Goal: Information Seeking & Learning: Learn about a topic

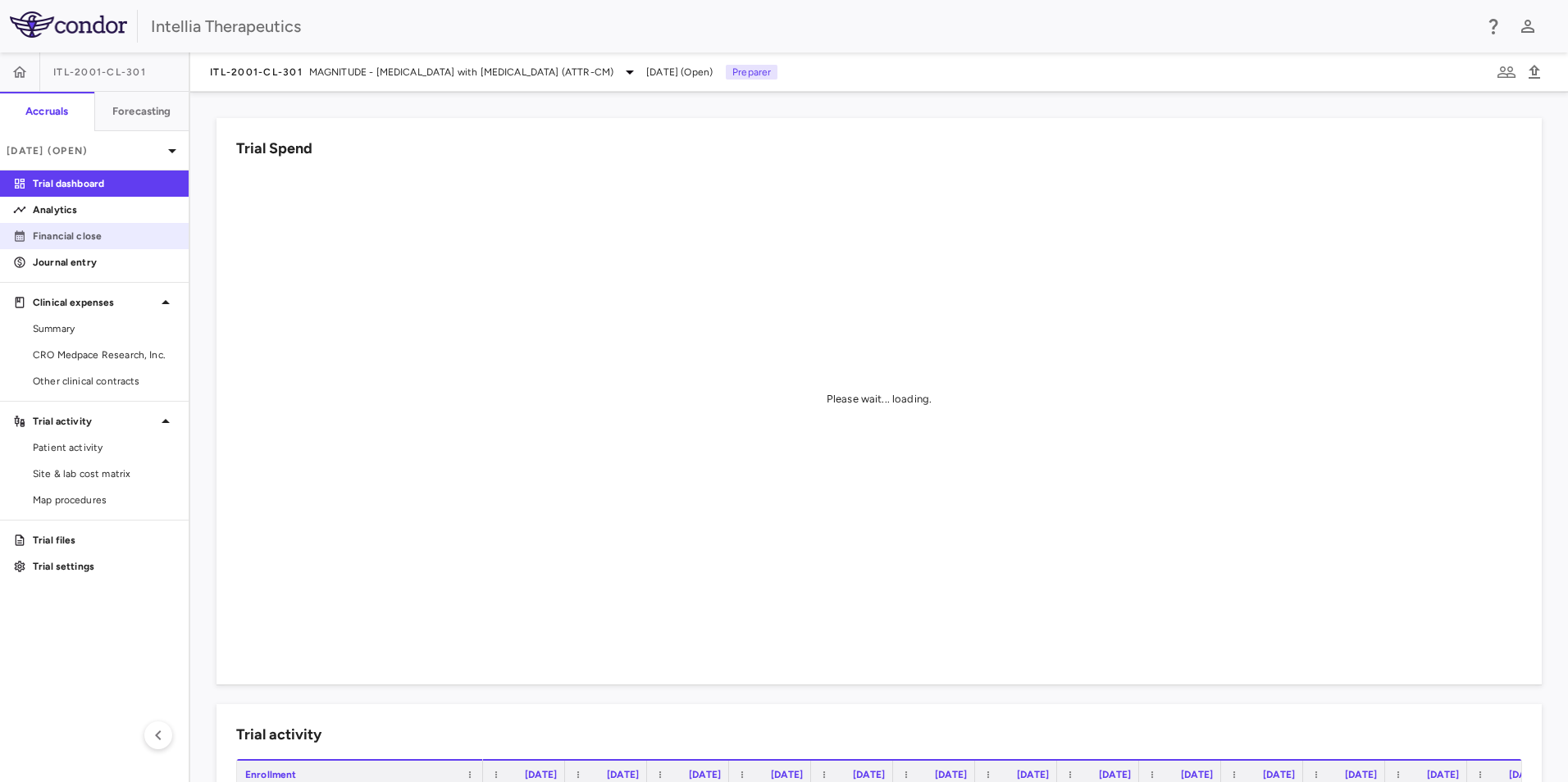
click at [104, 244] on link "Financial close" at bounding box center [95, 236] width 189 height 25
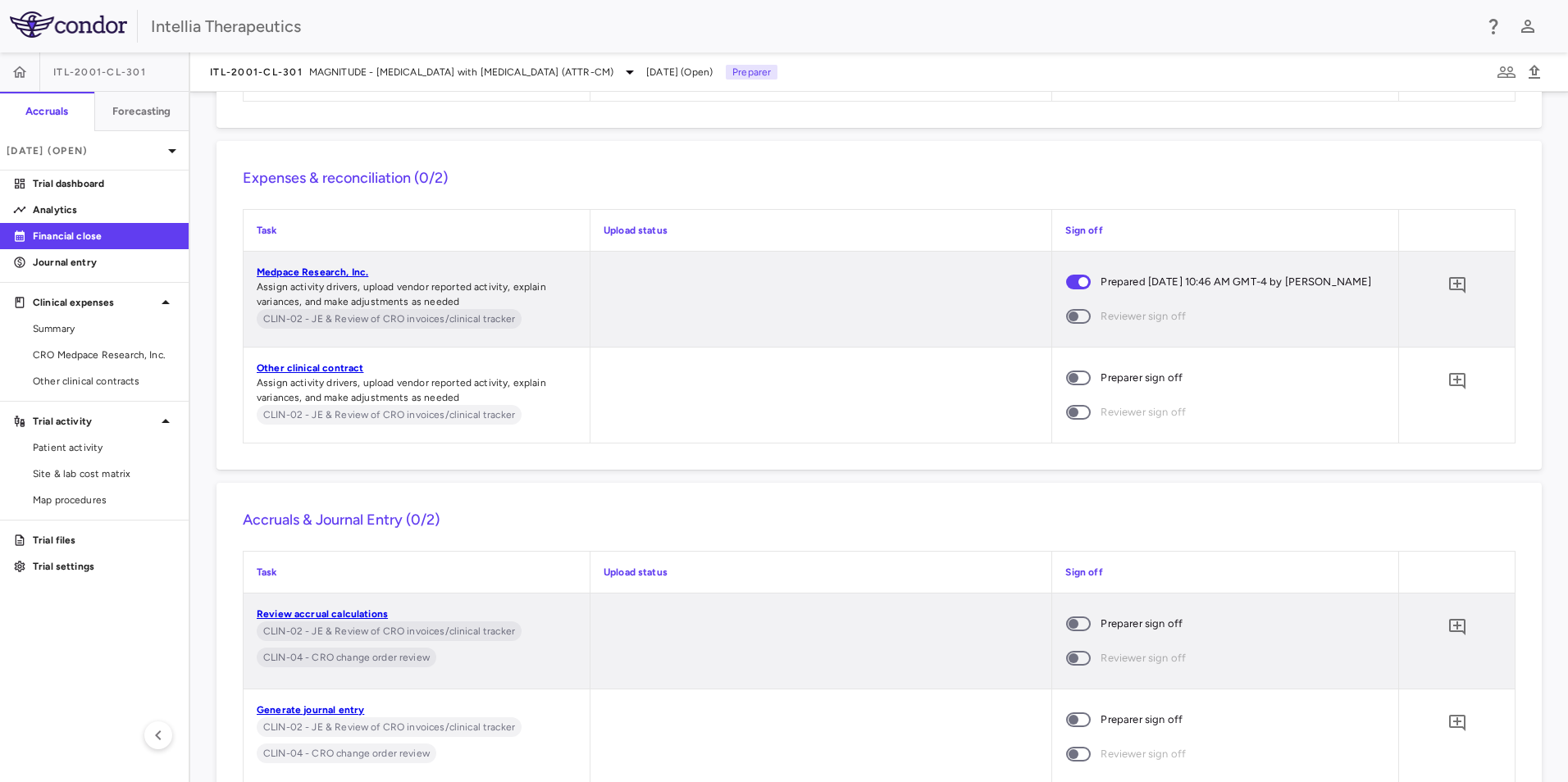
scroll to position [10123, 0]
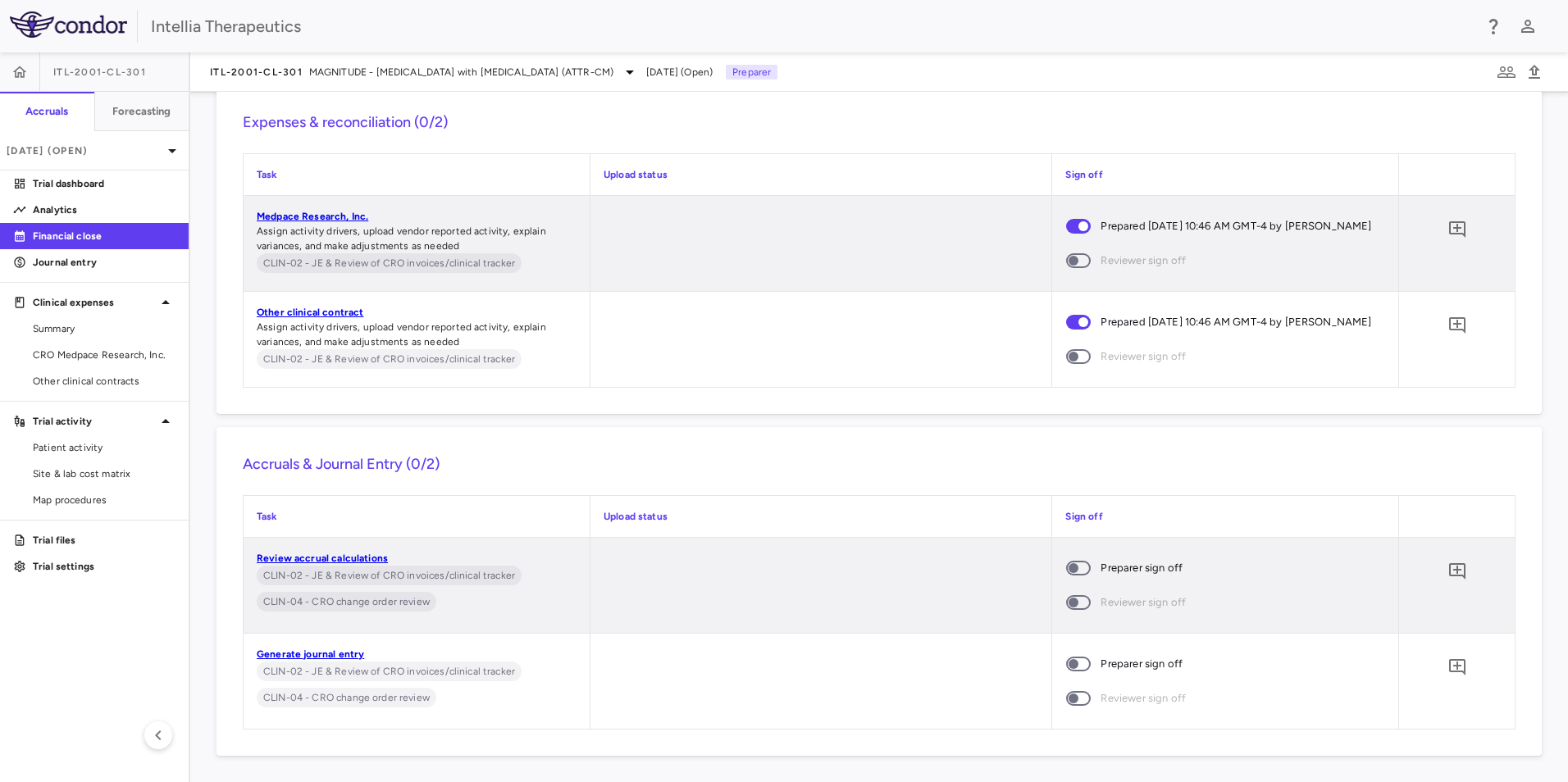
click at [1081, 596] on span at bounding box center [1078, 603] width 44 height 35
click at [1073, 576] on span at bounding box center [1078, 568] width 25 height 14
click at [298, 63] on div "ITL-2001-CL-301 MAGNITUDE - [MEDICAL_DATA] with [MEDICAL_DATA] (ATTR-CM)" at bounding box center [424, 72] width 429 height 19
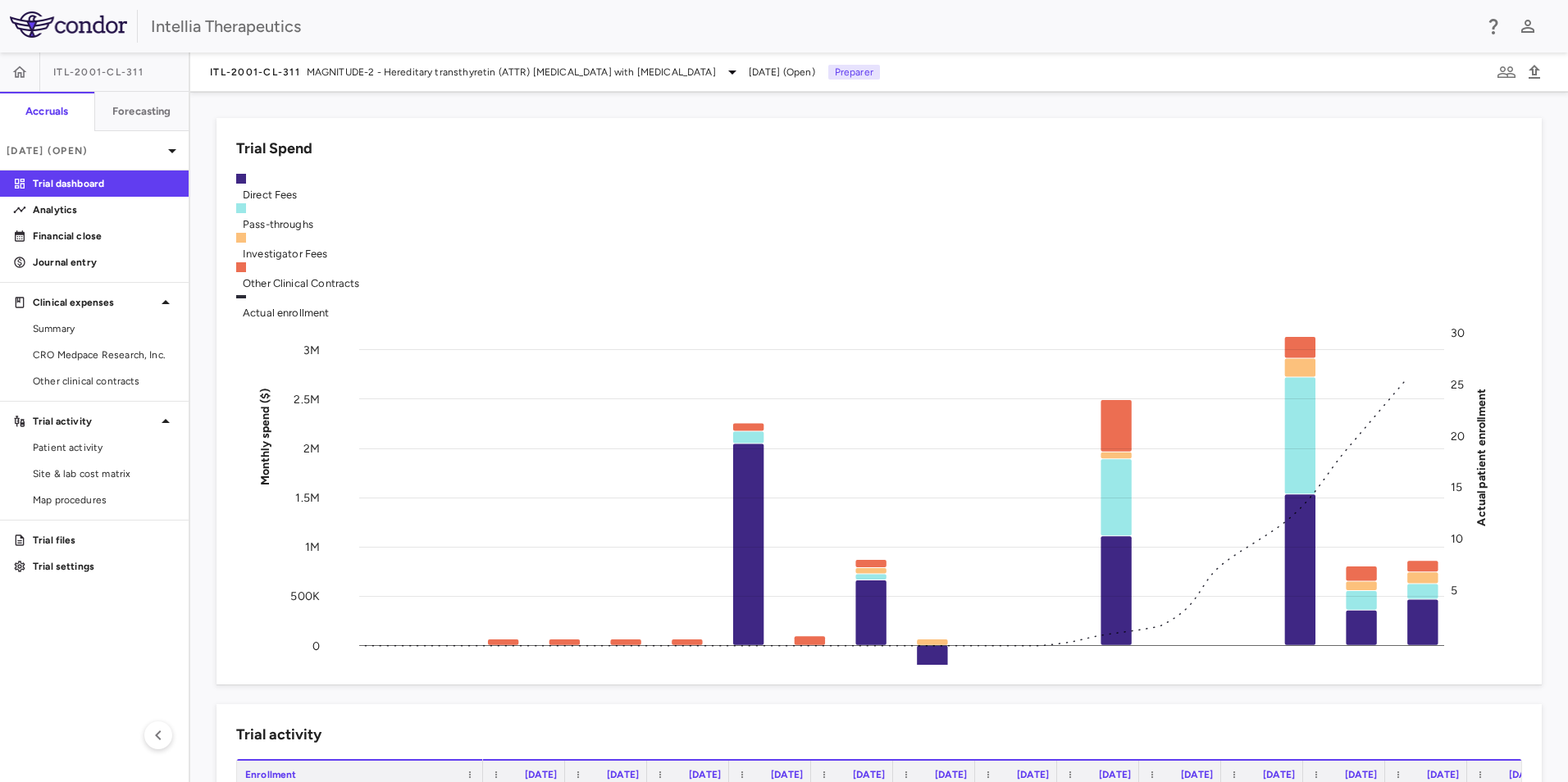
scroll to position [975, 0]
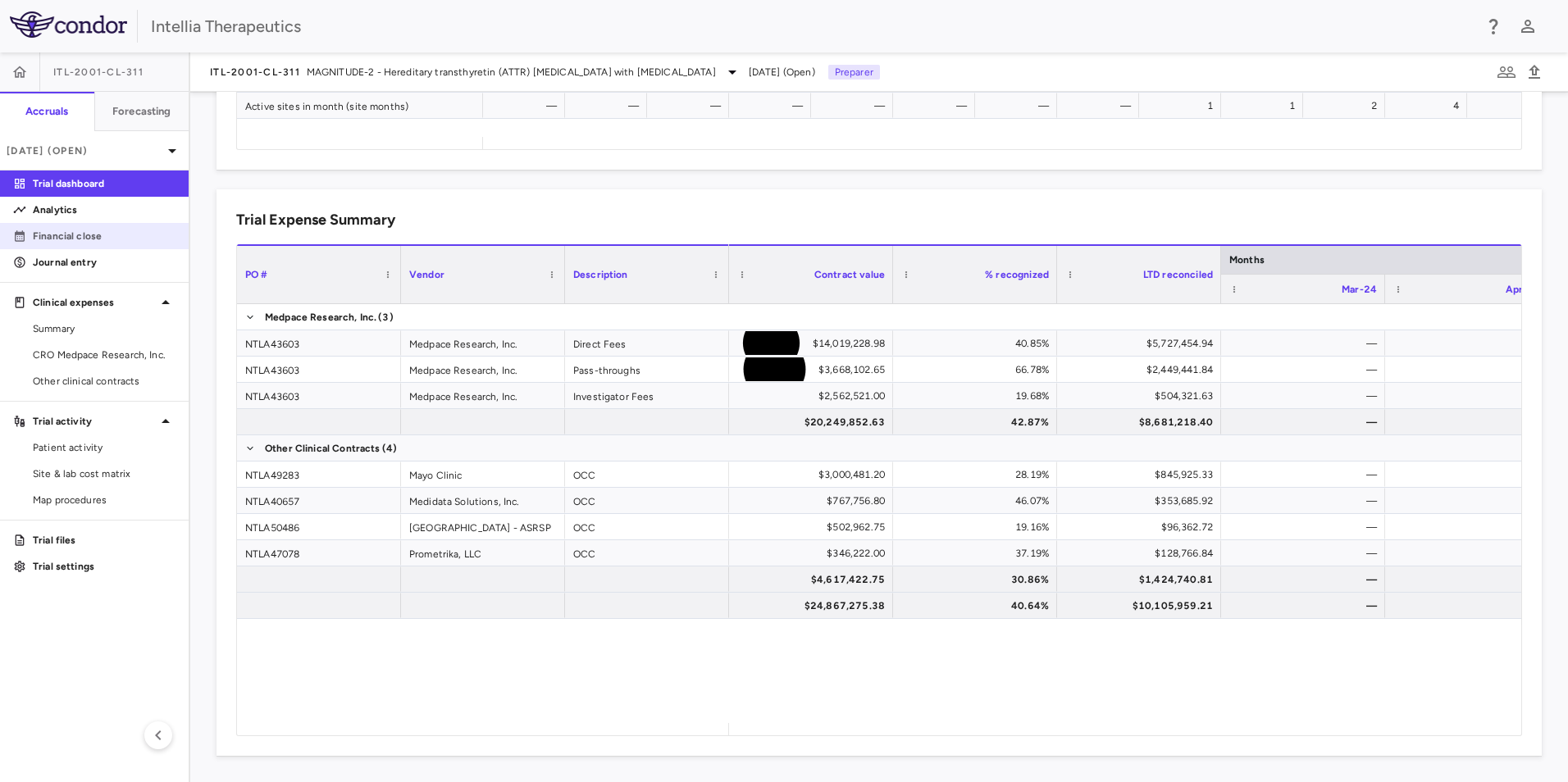
click at [123, 227] on link "Financial close" at bounding box center [95, 236] width 189 height 25
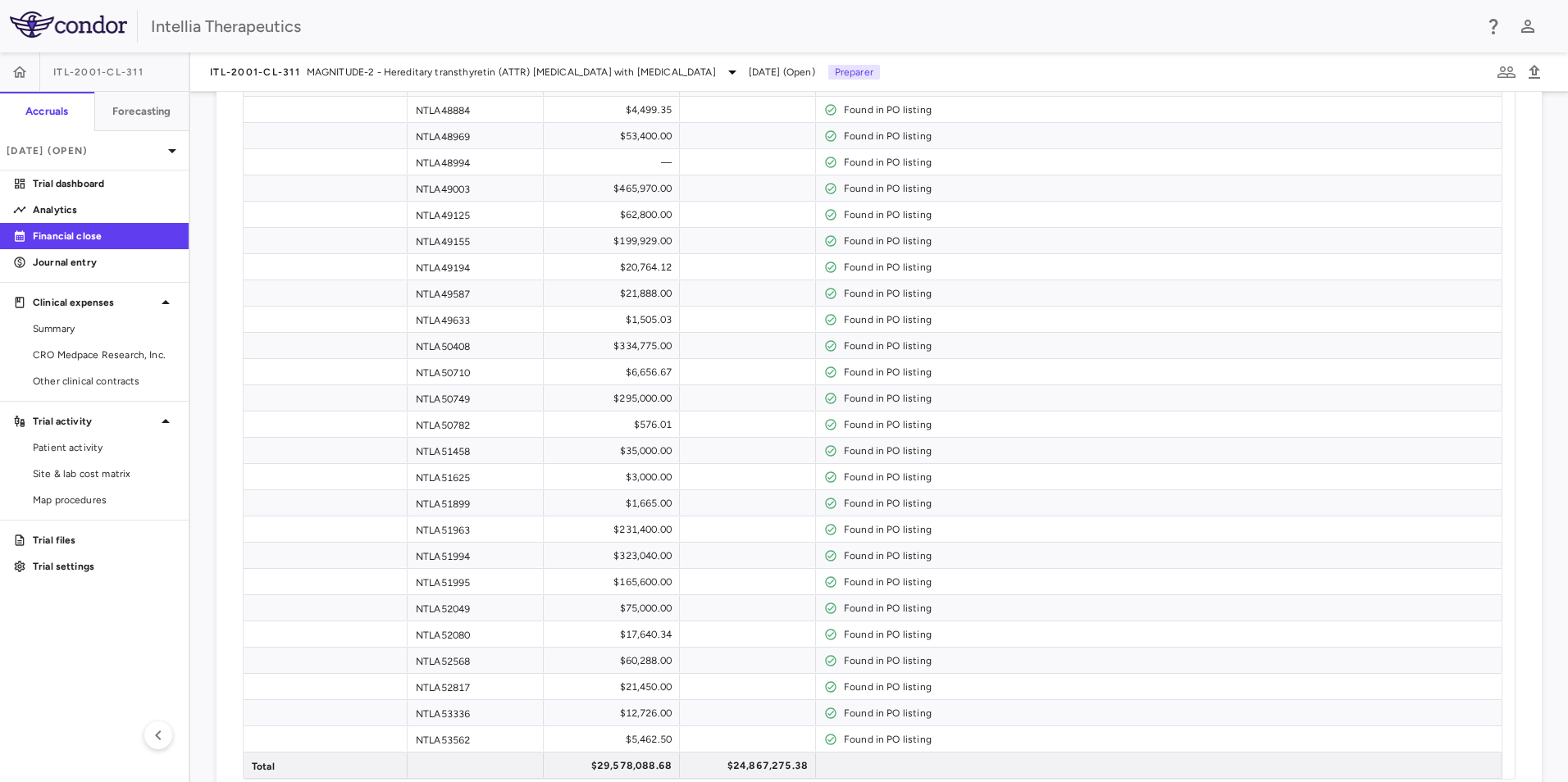
scroll to position [3160, 0]
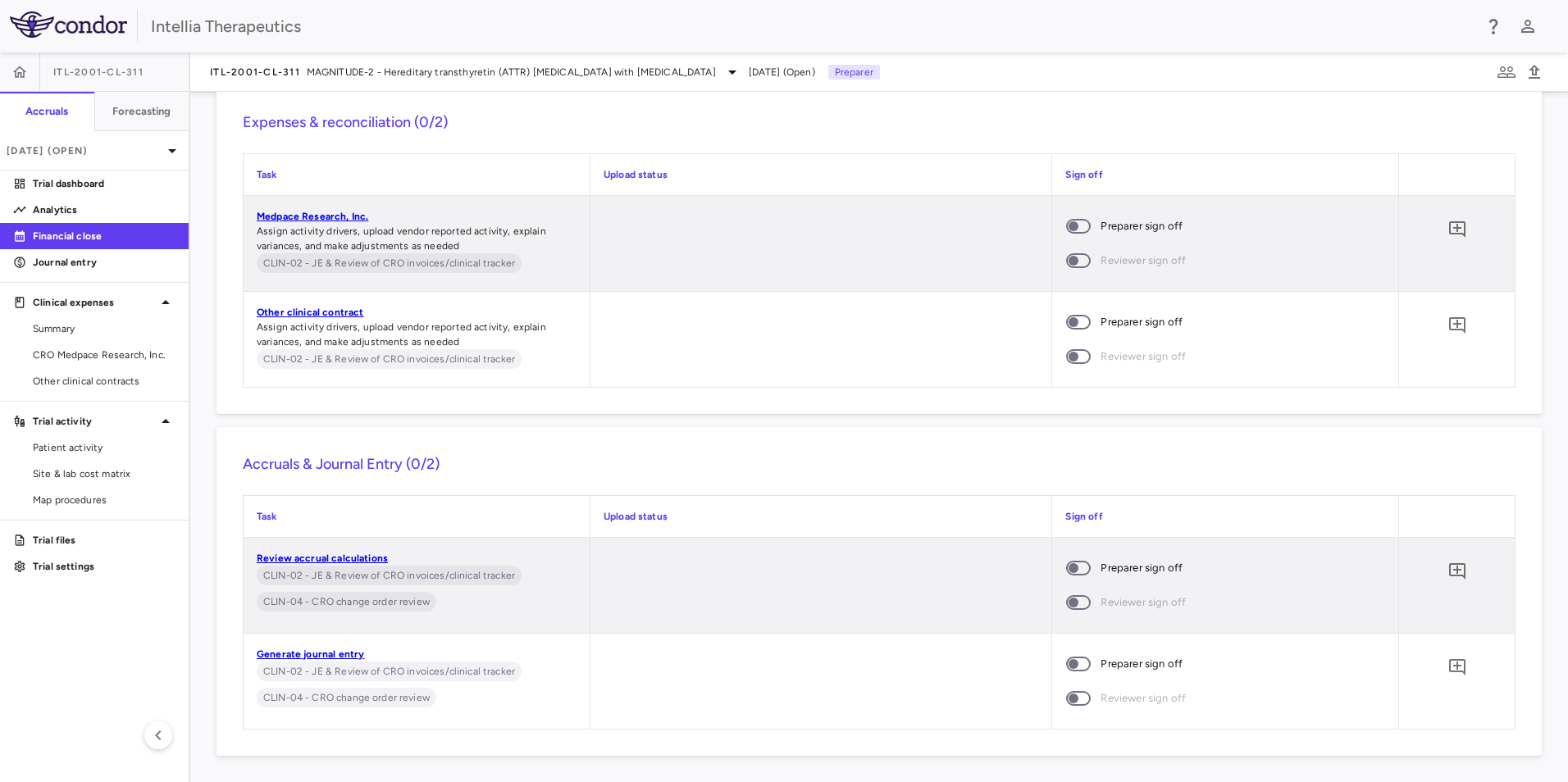
click at [1081, 228] on span at bounding box center [1078, 226] width 25 height 14
click at [1077, 325] on span at bounding box center [1078, 321] width 25 height 14
click at [1064, 578] on span at bounding box center [1078, 568] width 44 height 35
click at [1074, 681] on span at bounding box center [1078, 664] width 44 height 35
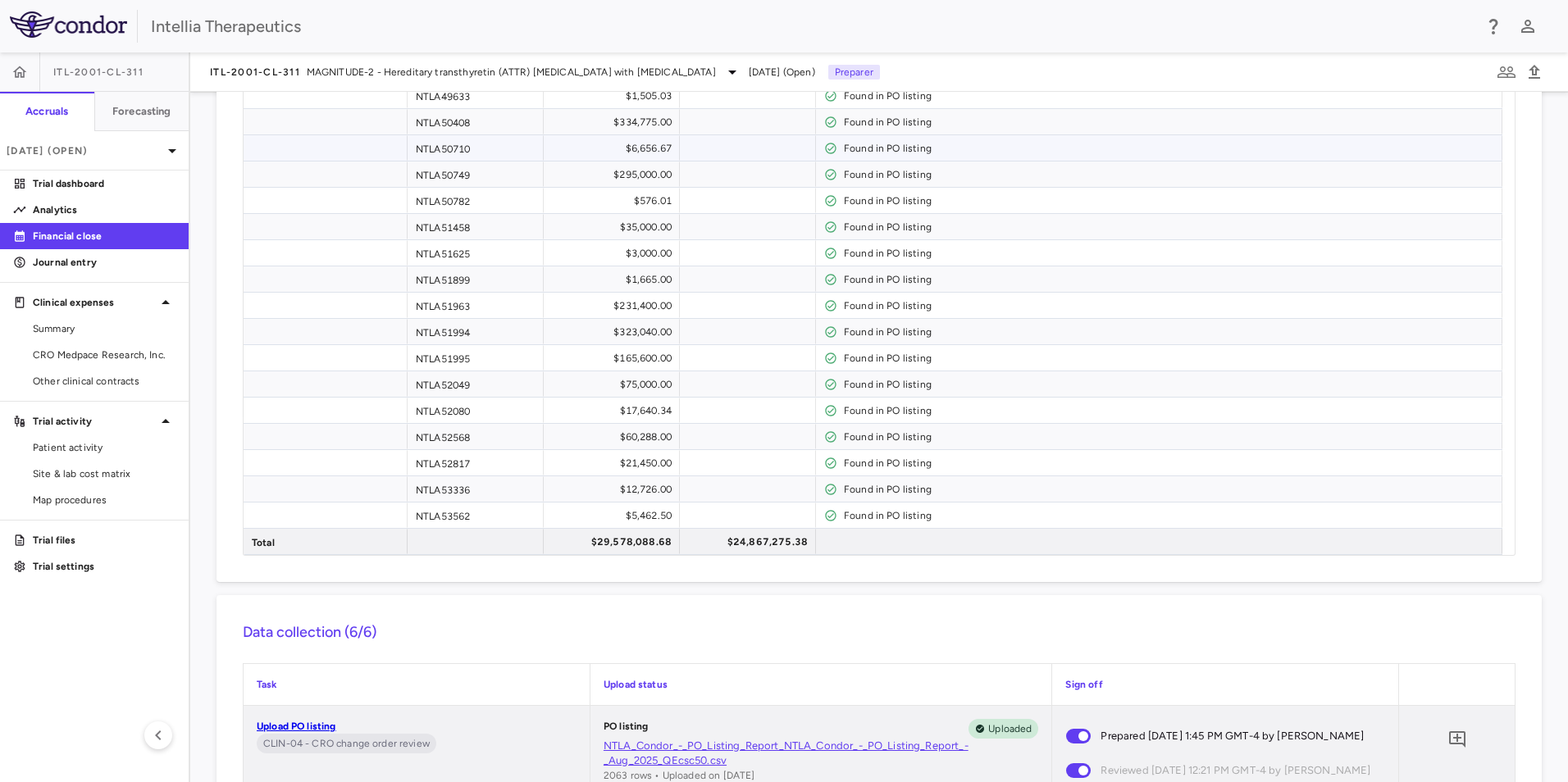
scroll to position [1356, 0]
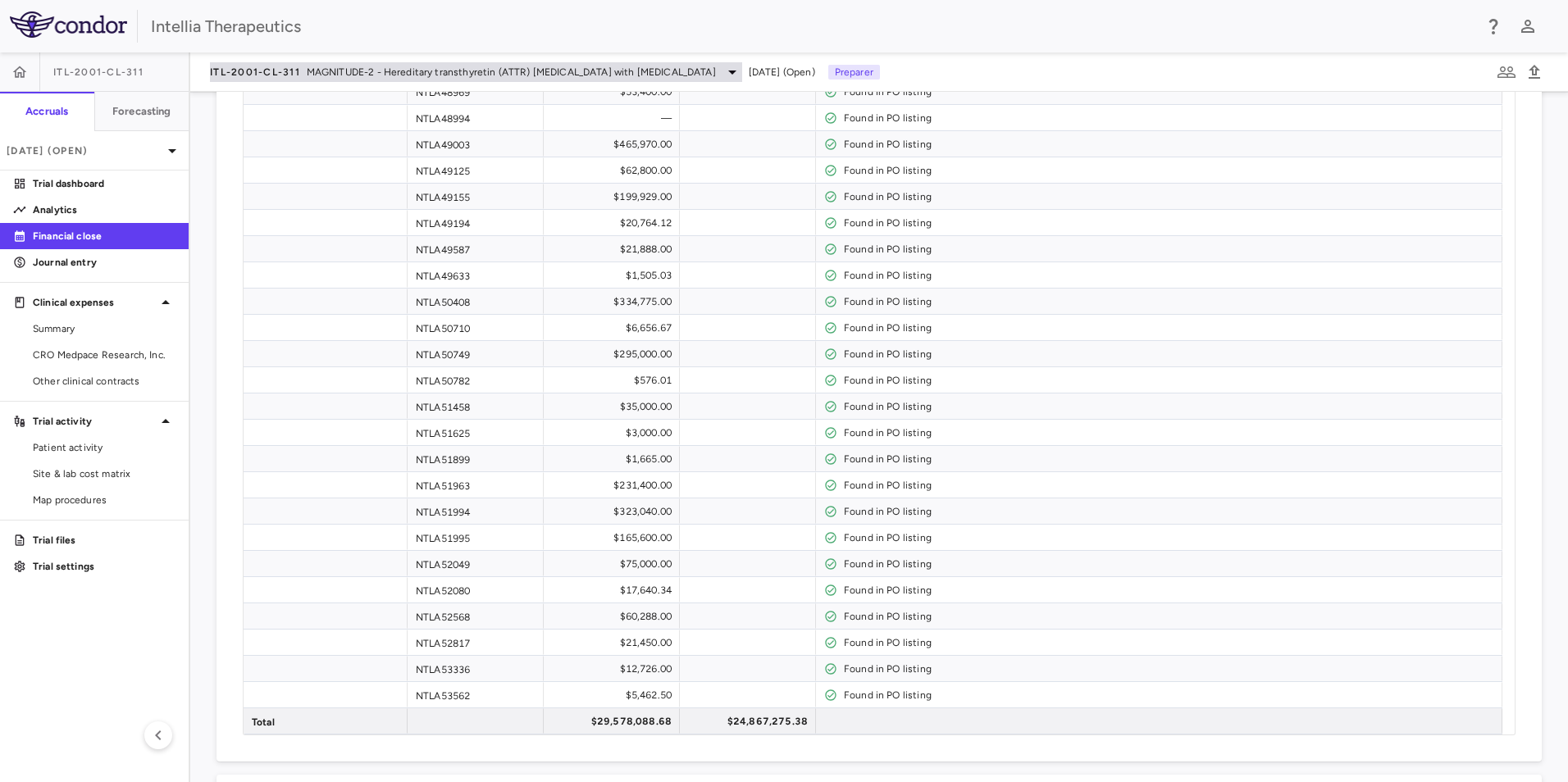
click at [473, 67] on span "MAGNITUDE-2 - Hereditary transthyretin (ATTR) [MEDICAL_DATA] with [MEDICAL_DATA]" at bounding box center [511, 71] width 409 height 14
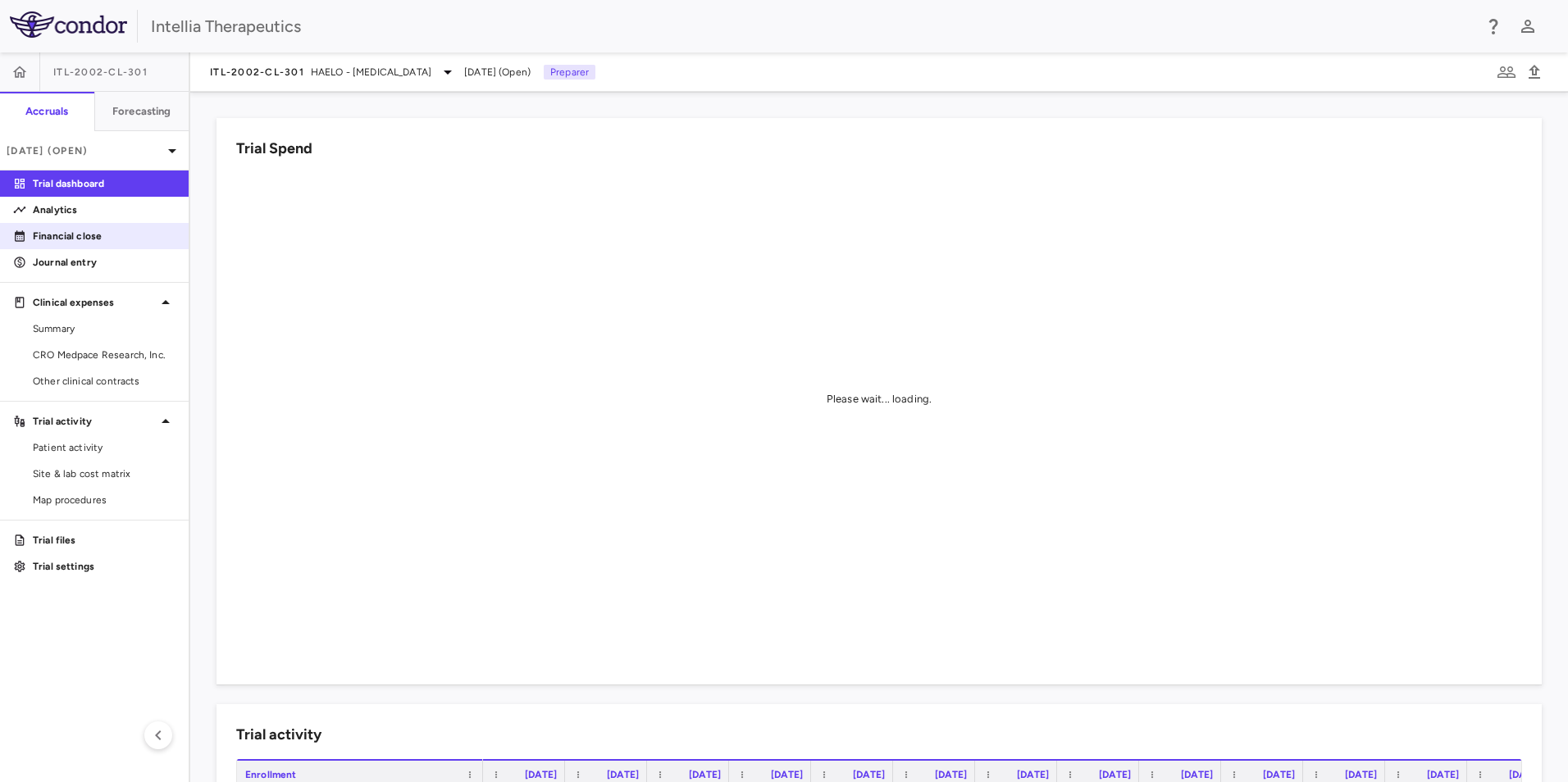
click at [122, 235] on p "Financial close" at bounding box center [104, 235] width 143 height 14
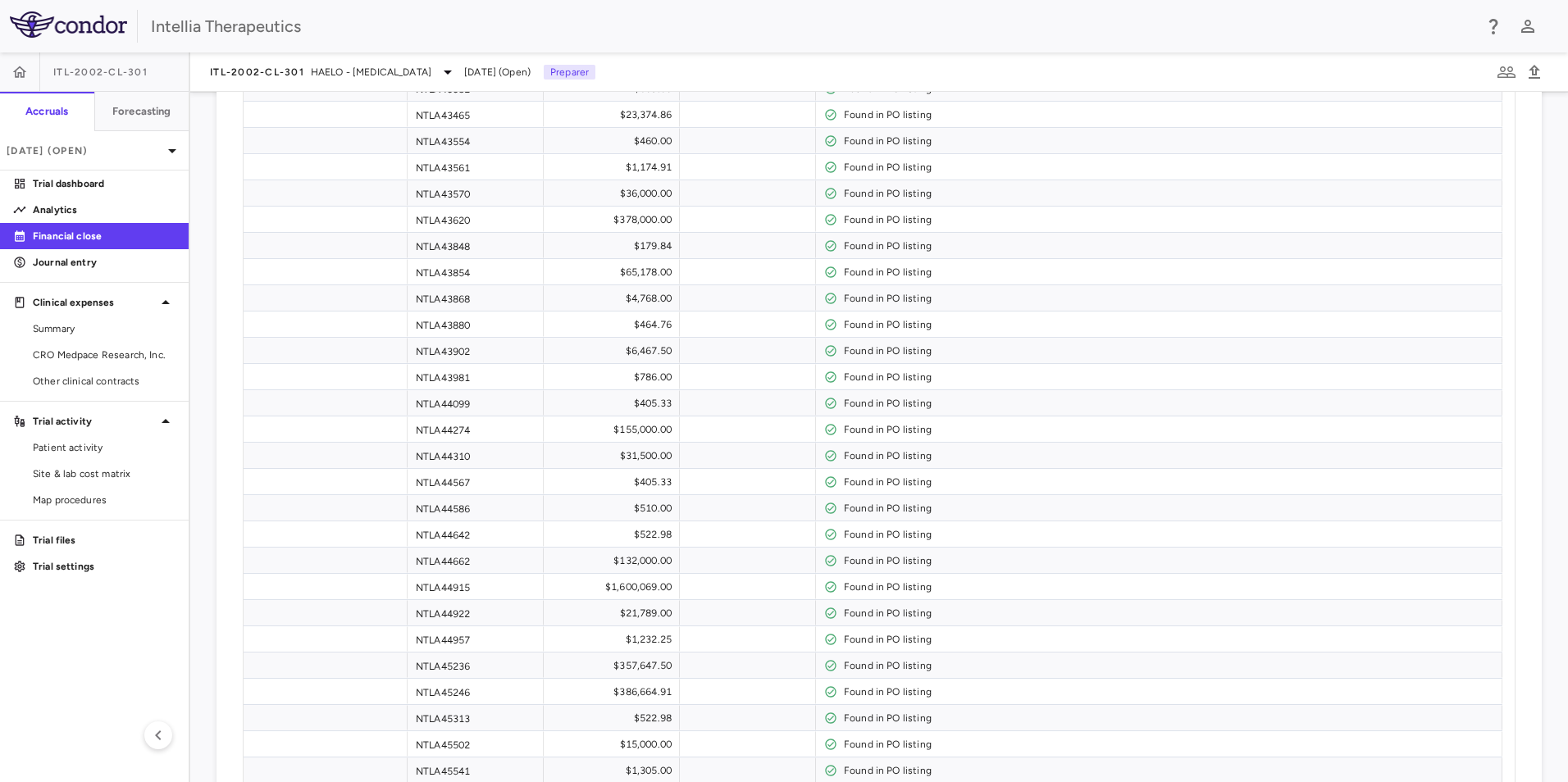
scroll to position [1990, 0]
click at [70, 189] on p "Trial dashboard" at bounding box center [104, 183] width 143 height 14
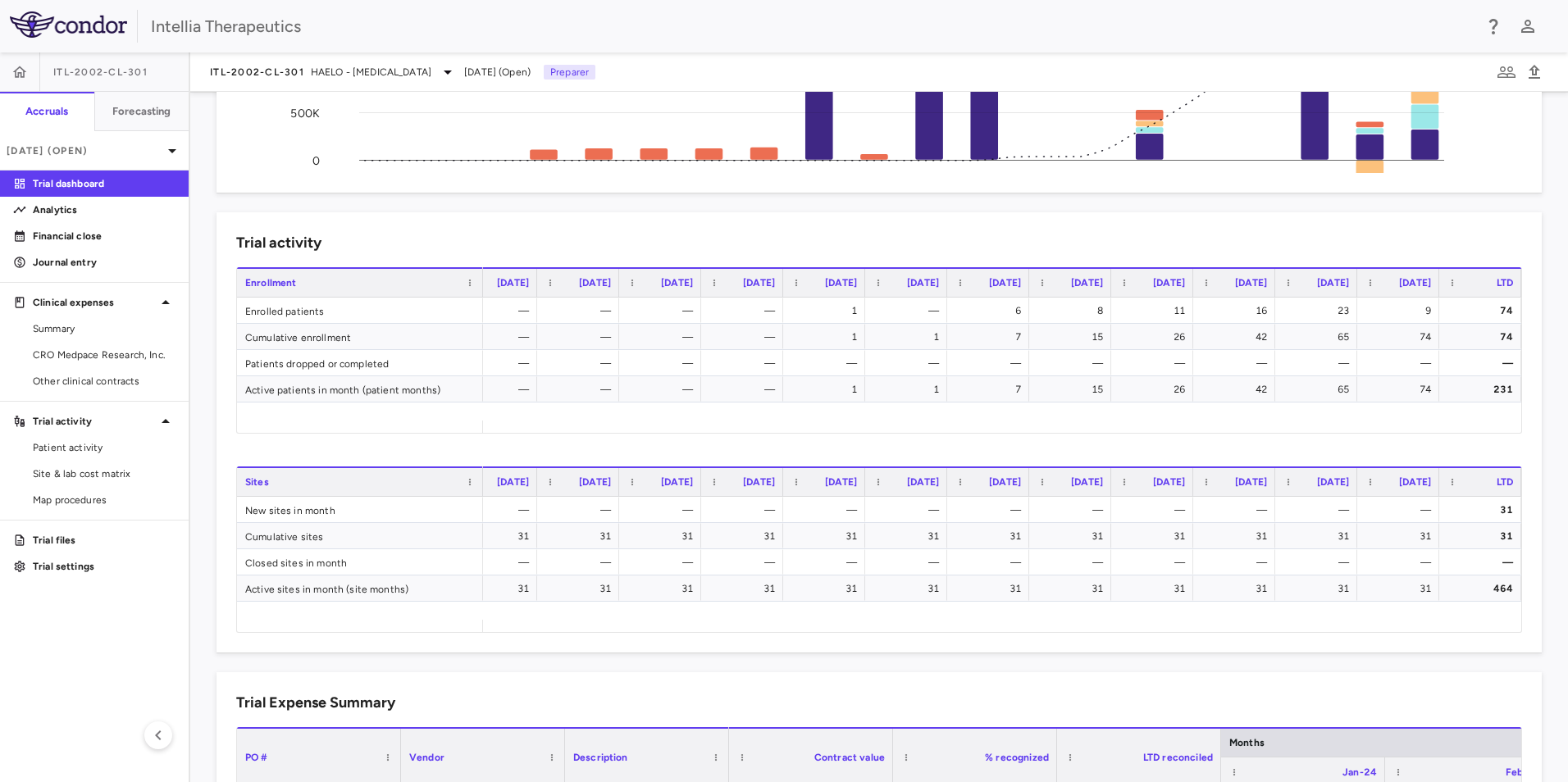
click at [365, 60] on div "ITL-2002-CL-301 HAELO - [MEDICAL_DATA] [DATE] (Open) Preparer" at bounding box center [879, 71] width 1377 height 40
click at [355, 80] on div "ITL-2002-CL-301 HAELO - [MEDICAL_DATA]" at bounding box center [334, 72] width 248 height 19
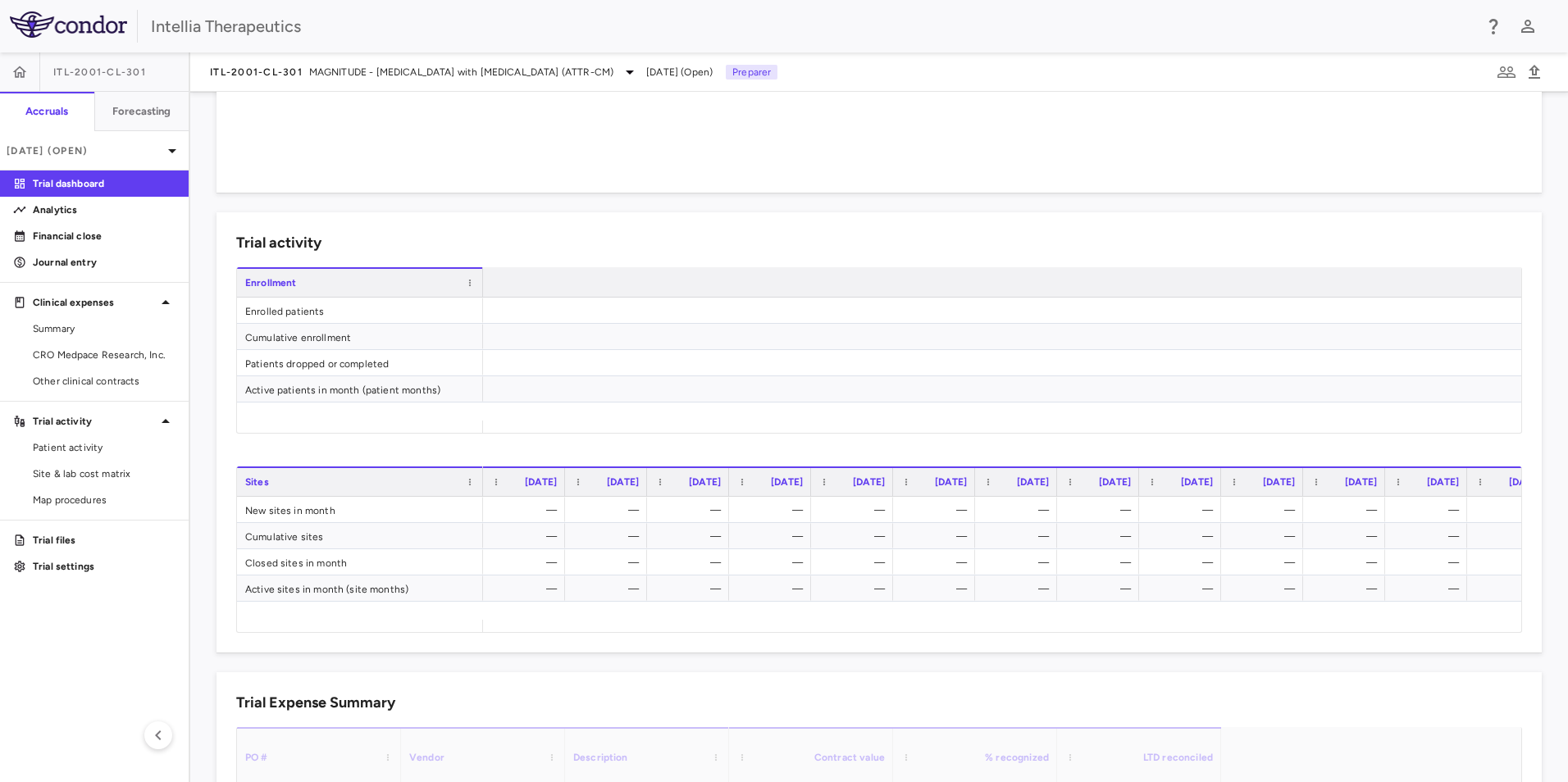
scroll to position [0, 2827]
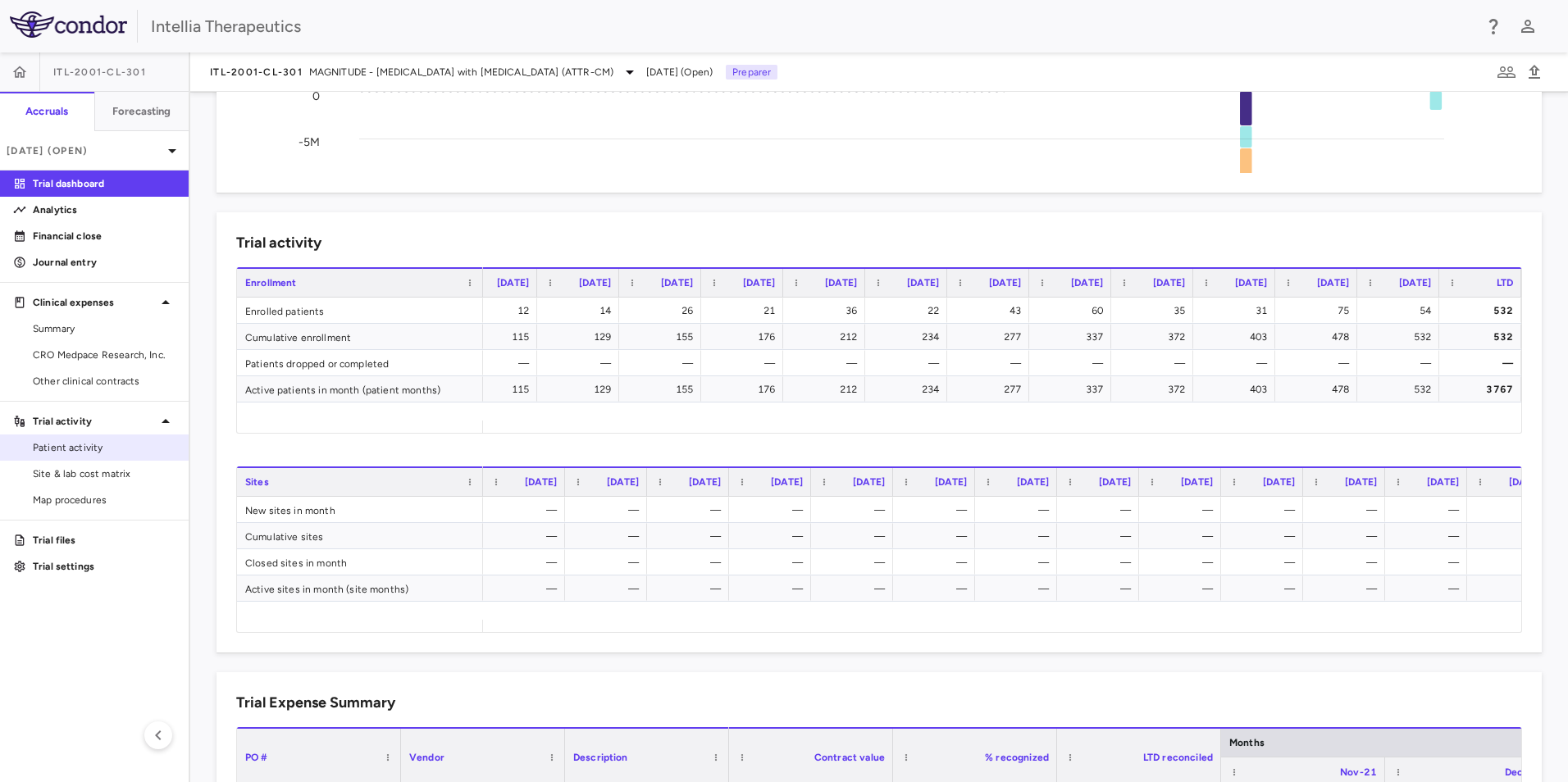
click at [100, 457] on link "Patient activity" at bounding box center [95, 447] width 189 height 25
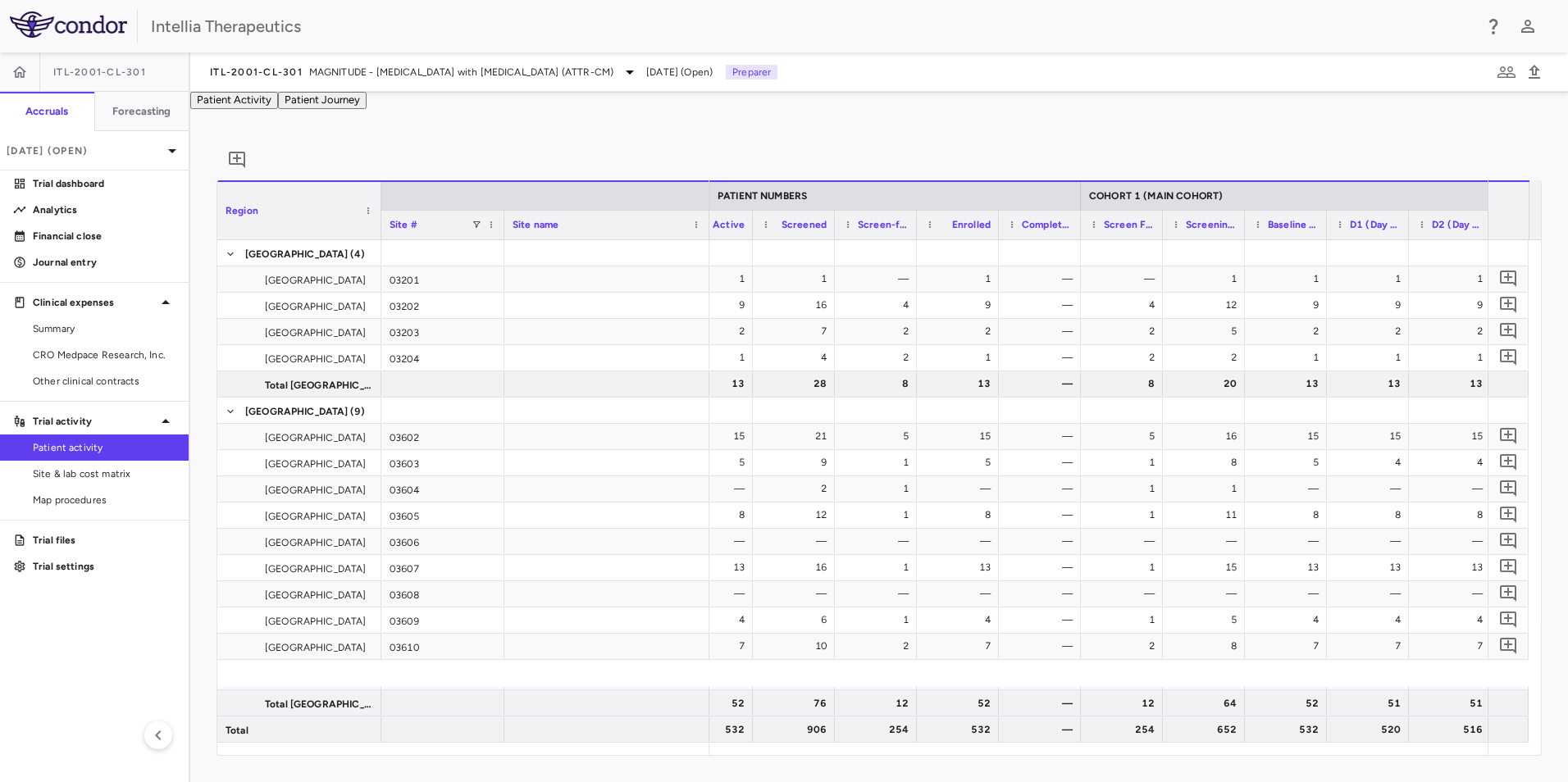
scroll to position [0, 534]
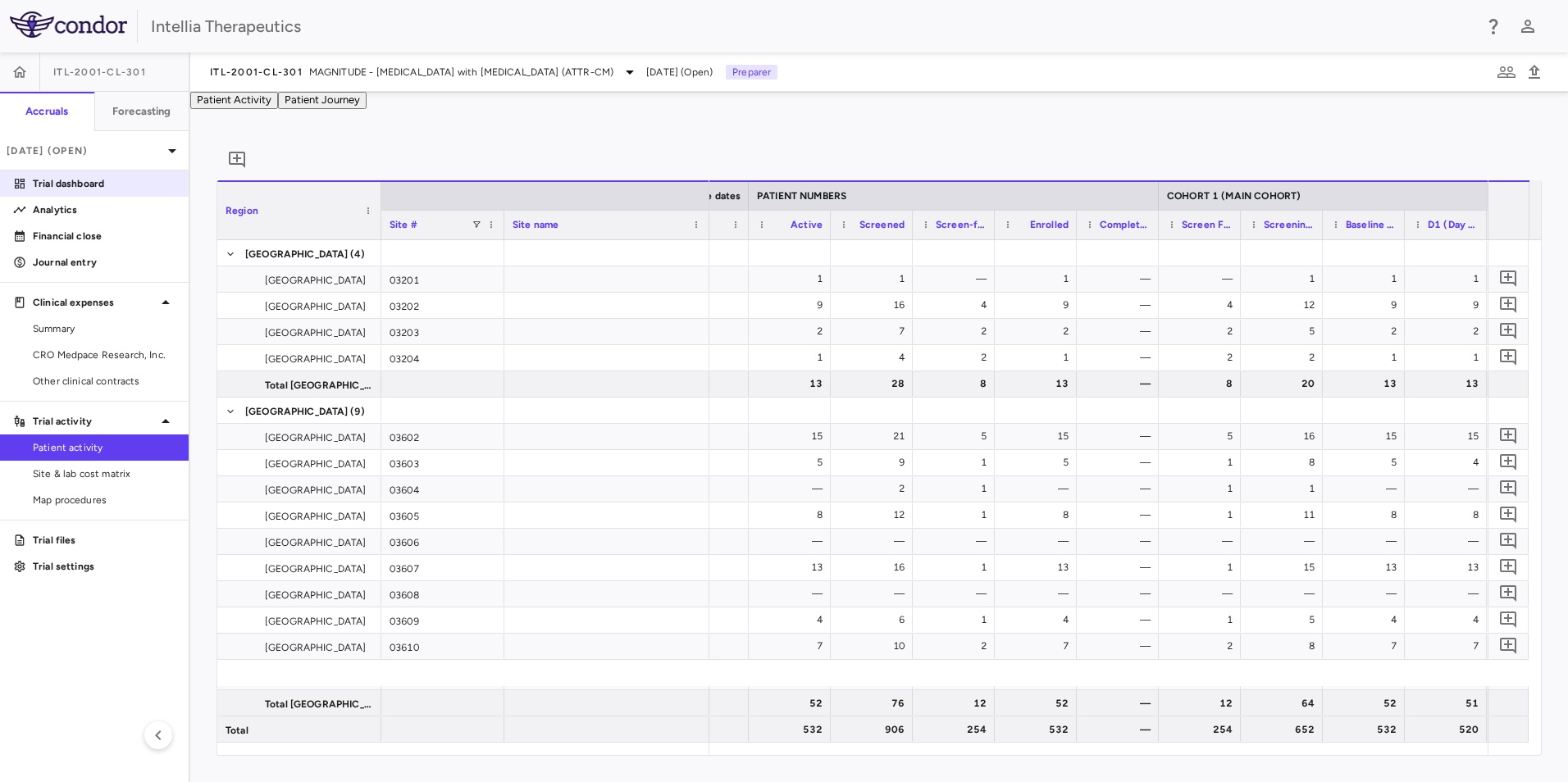
click at [86, 185] on p "Trial dashboard" at bounding box center [104, 183] width 143 height 14
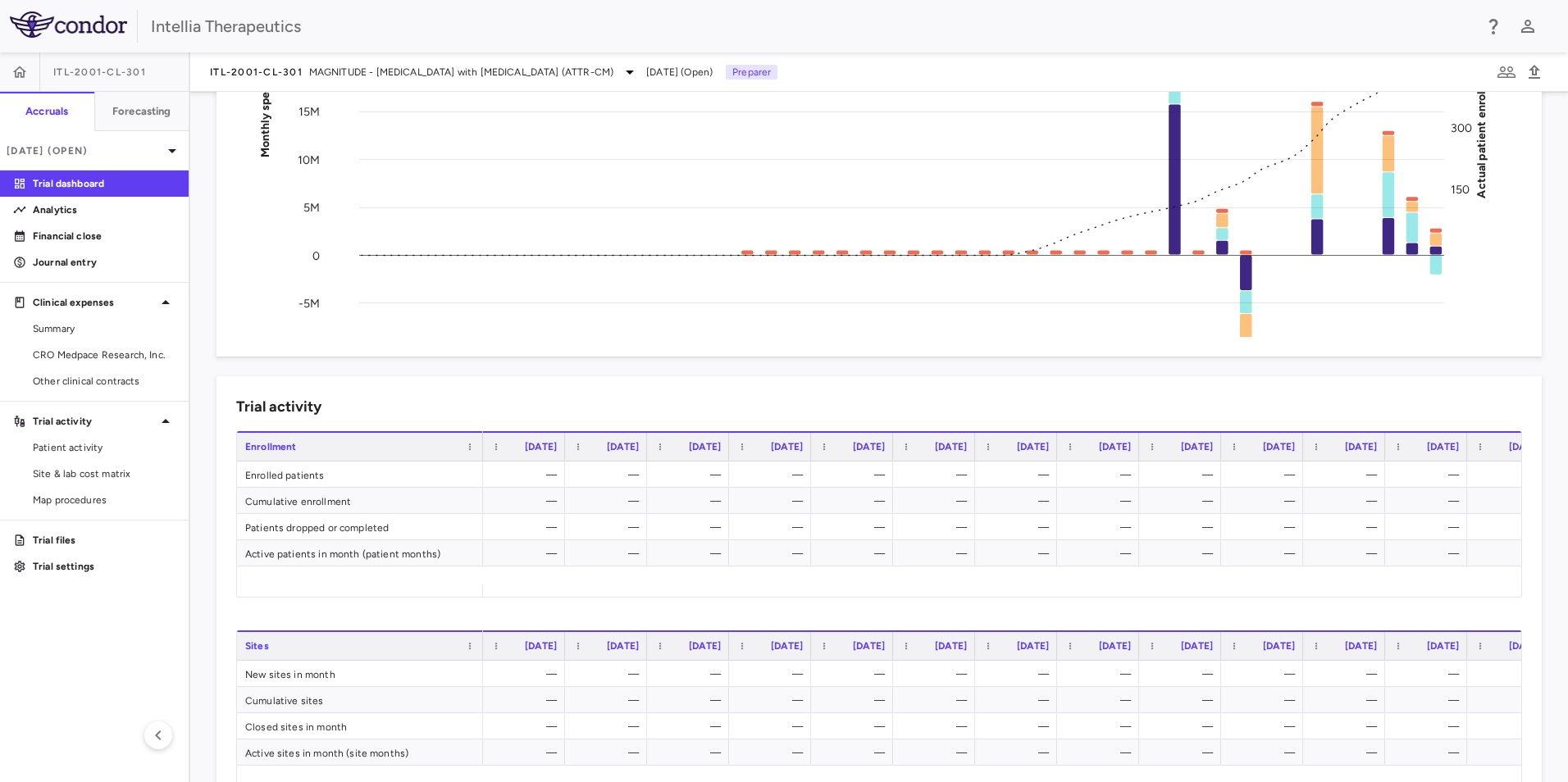
scroll to position [0, 851]
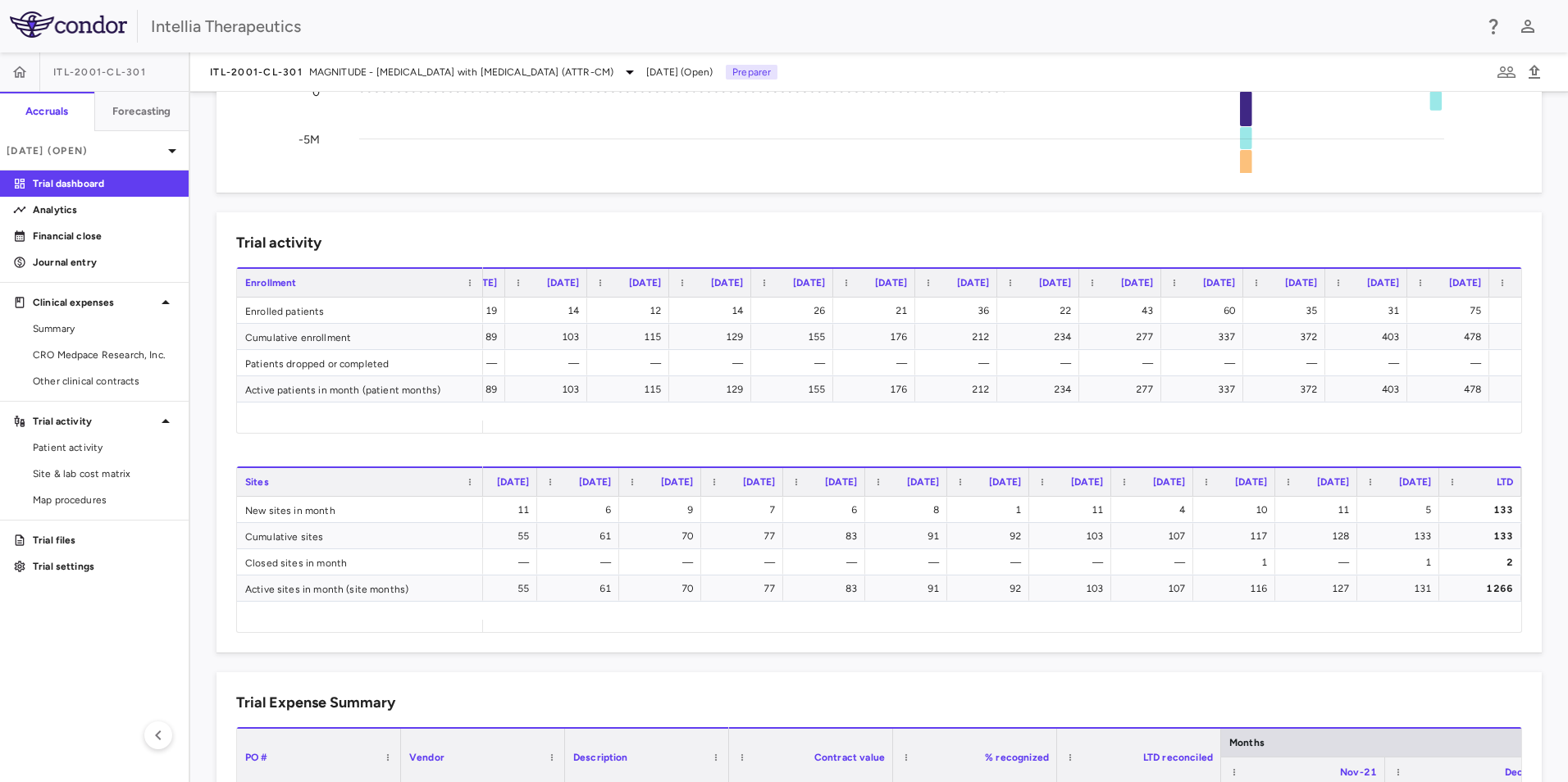
click at [411, 61] on div "ITL-2001-CL-301 MAGNITUDE - [MEDICAL_DATA] with [MEDICAL_DATA] (ATTR-CM) [DATE]…" at bounding box center [879, 71] width 1377 height 40
click at [406, 66] on span "MAGNITUDE - [MEDICAL_DATA] with [MEDICAL_DATA] (ATTR-CM)" at bounding box center [461, 71] width 304 height 14
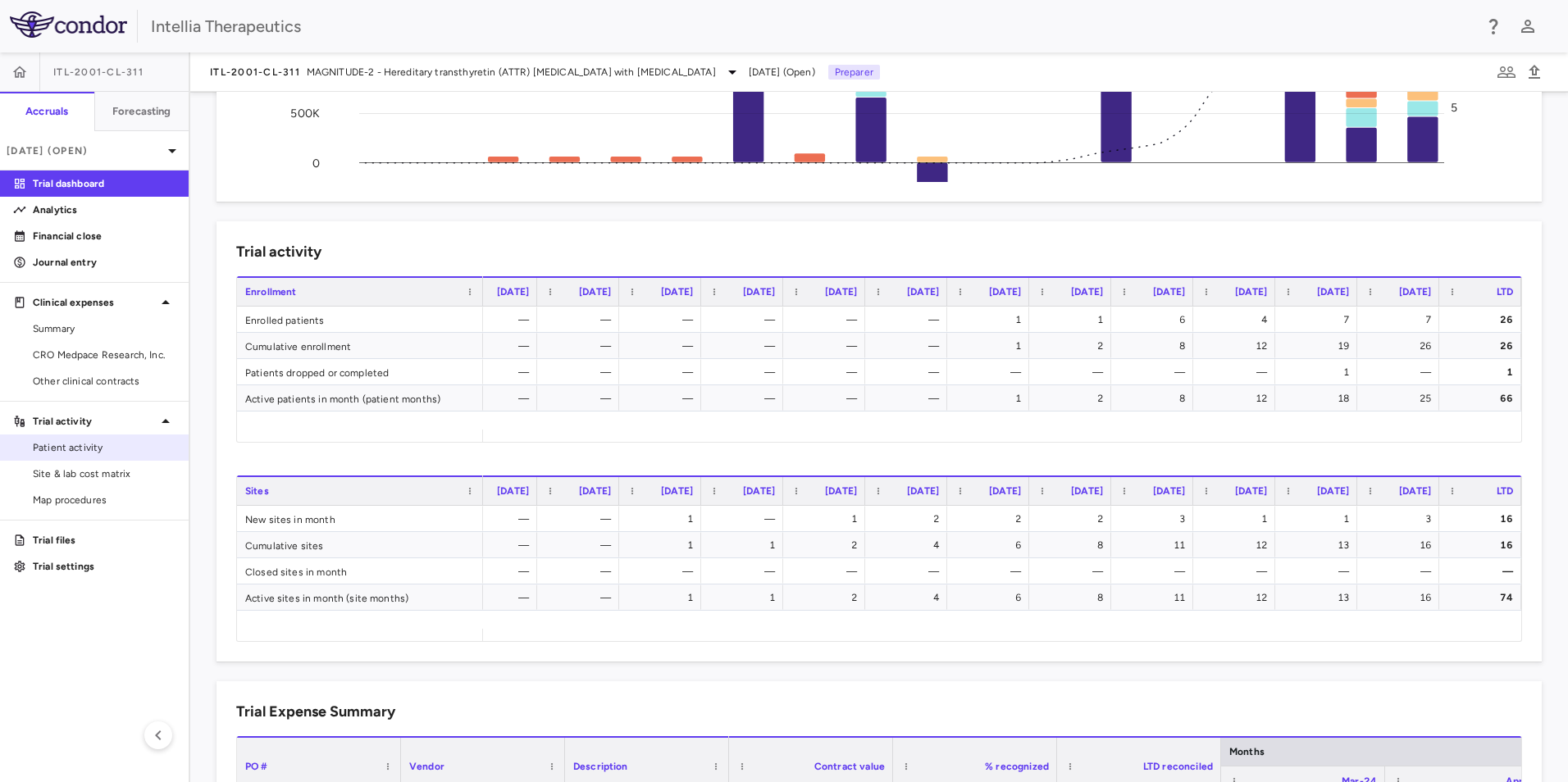
click at [121, 442] on span "Patient activity" at bounding box center [104, 447] width 143 height 14
